Goal: Task Accomplishment & Management: Manage account settings

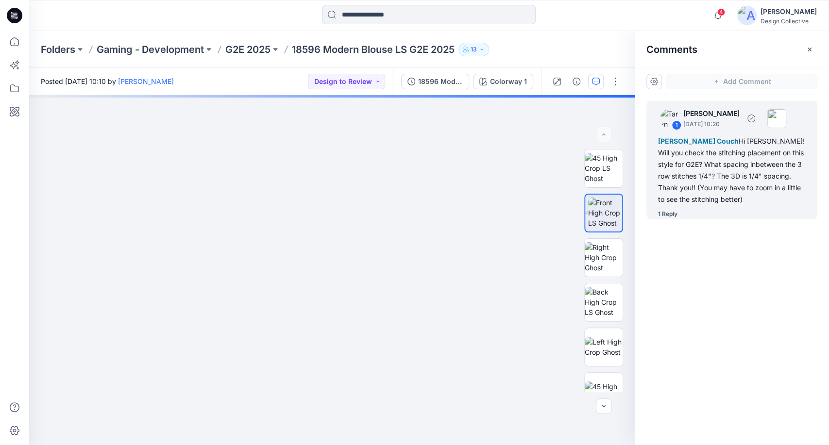
click at [670, 214] on div "1 Reply" at bounding box center [667, 214] width 19 height 10
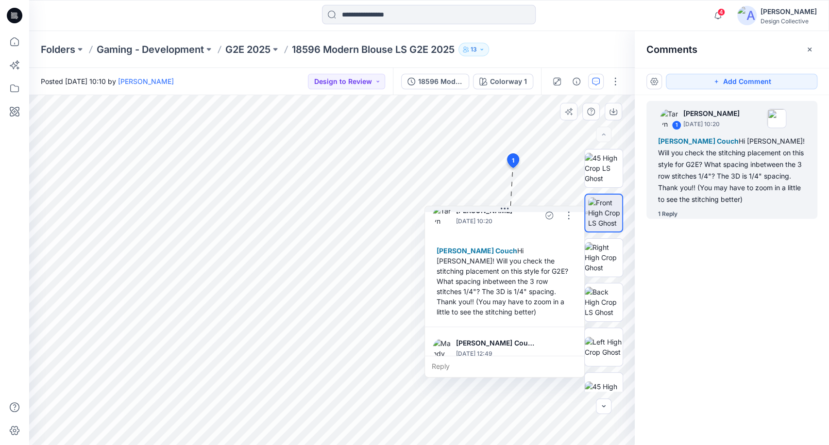
scroll to position [57, 0]
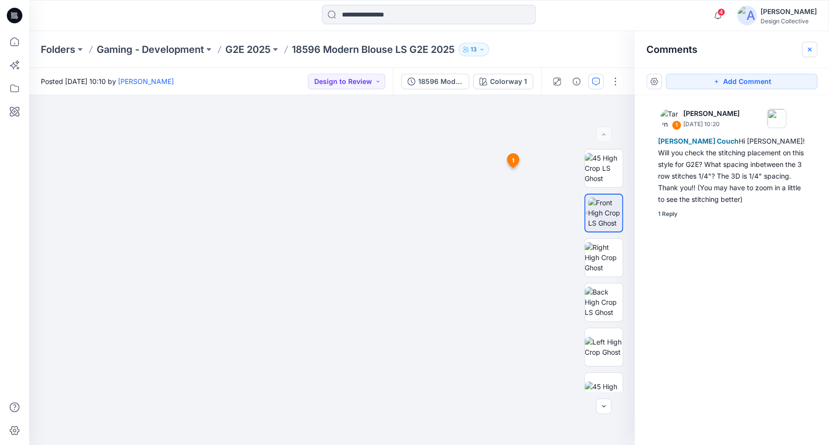
click at [808, 48] on icon "button" at bounding box center [809, 50] width 8 height 8
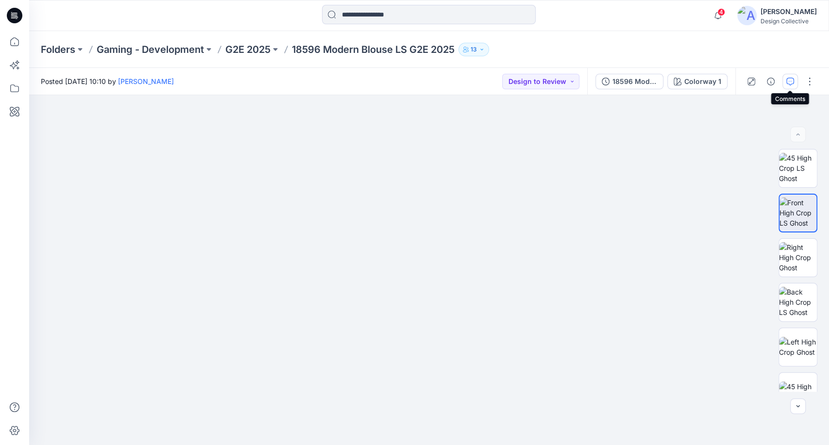
drag, startPoint x: 770, startPoint y: 83, endPoint x: 789, endPoint y: 83, distance: 18.5
click at [789, 83] on div at bounding box center [780, 81] width 90 height 27
click at [789, 83] on icon "button" at bounding box center [790, 82] width 8 height 8
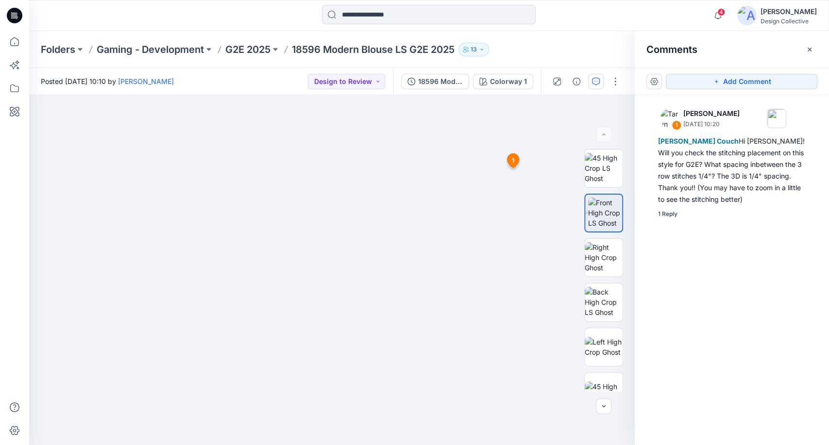
click at [614, 43] on div "Folders Gaming - Development G2E 2025 18596 Modern Blouse LS G2E 2025 13" at bounding box center [391, 50] width 700 height 14
click at [808, 51] on icon "button" at bounding box center [809, 50] width 8 height 8
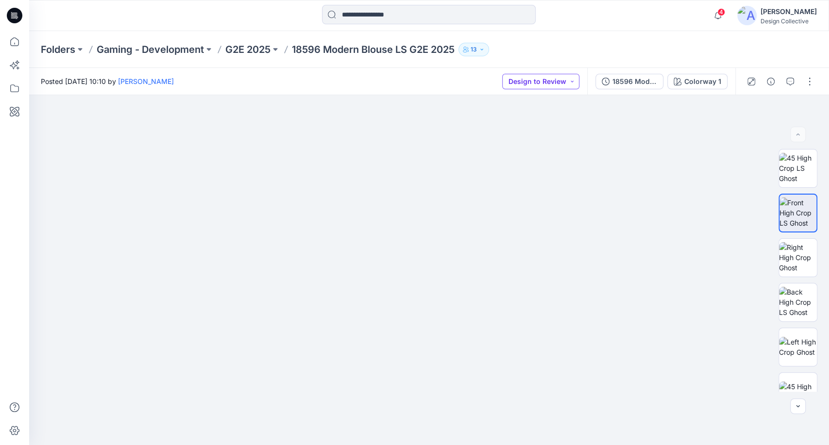
click at [525, 87] on button "Design to Review" at bounding box center [540, 82] width 77 height 16
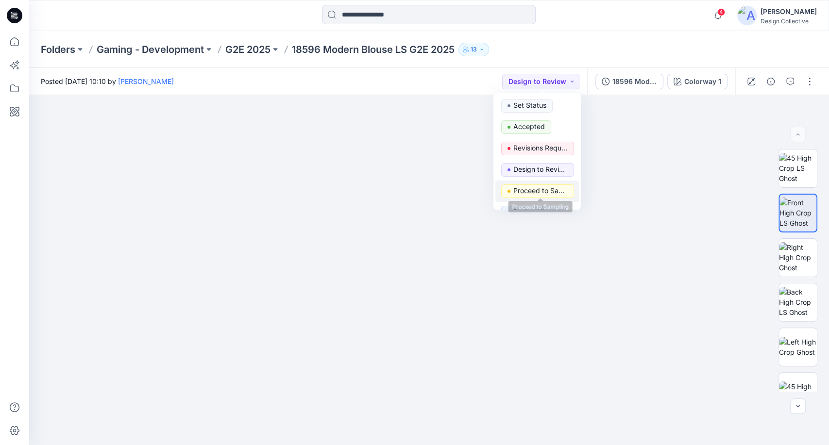
click at [549, 185] on p "Proceed to Sampling" at bounding box center [540, 190] width 54 height 13
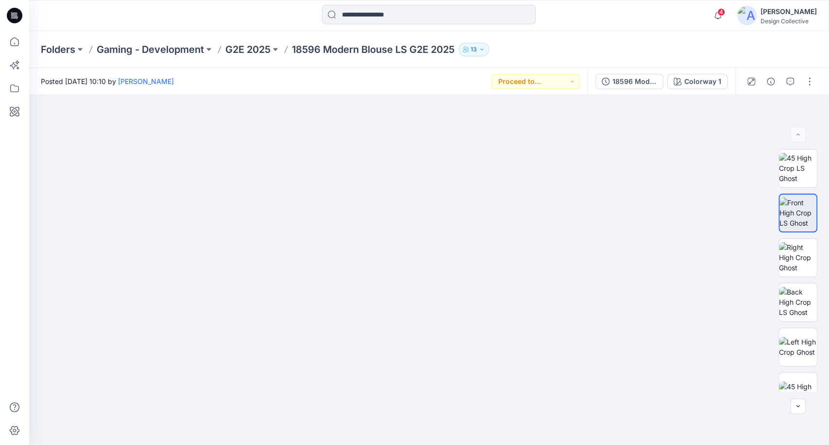
click at [622, 38] on div "Folders Gaming - Development G2E 2025 18596 Modern Blouse LS G2E 2025 13" at bounding box center [428, 49] width 799 height 37
